Goal: Transaction & Acquisition: Register for event/course

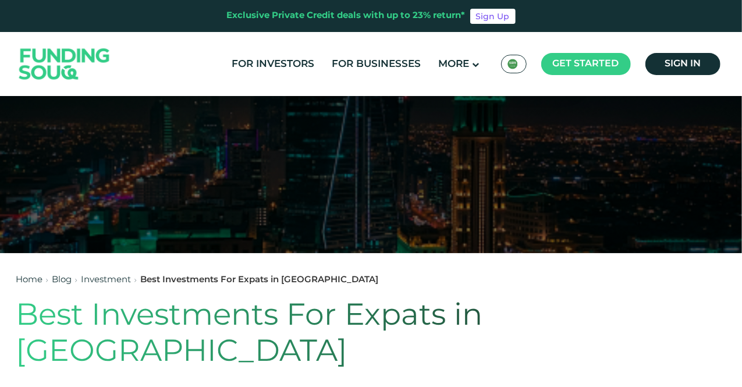
scroll to position [233, 0]
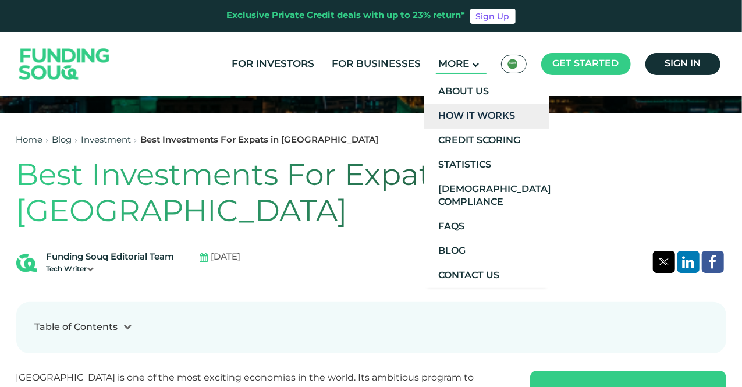
click at [478, 119] on link "How It Works" at bounding box center [486, 116] width 125 height 24
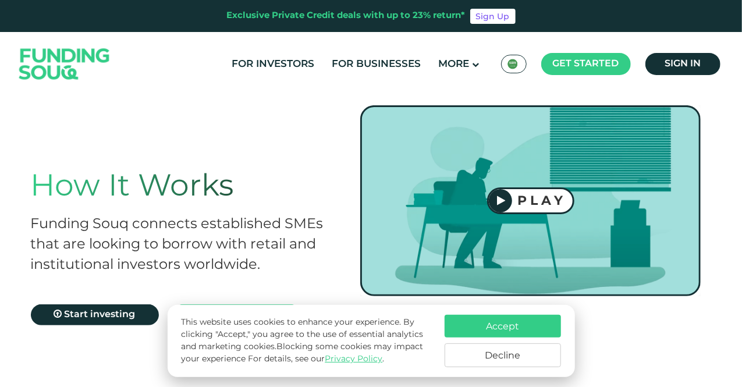
drag, startPoint x: 277, startPoint y: 187, endPoint x: 229, endPoint y: 118, distance: 84.1
click at [229, 118] on div "How It Works Funding Souq connects established SMEs that are looking to borrow …" at bounding box center [371, 250] width 704 height 278
click at [490, 351] on button "Decline" at bounding box center [502, 355] width 116 height 24
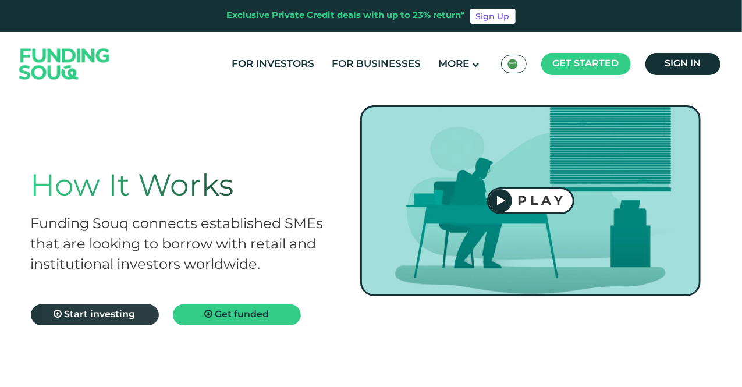
click at [140, 313] on link "Start investing" at bounding box center [95, 314] width 128 height 21
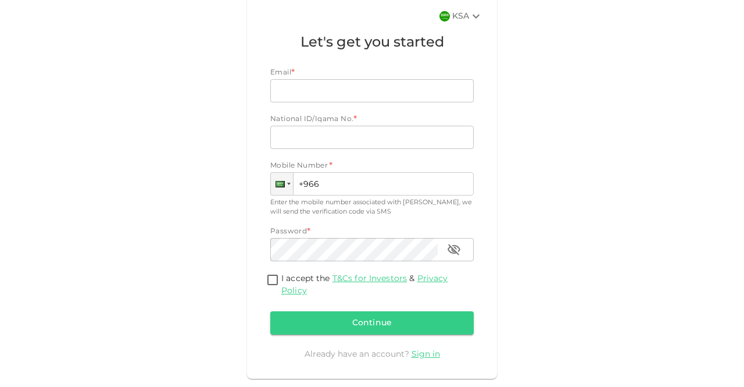
scroll to position [103, 0]
